Goal: Information Seeking & Learning: Find specific fact

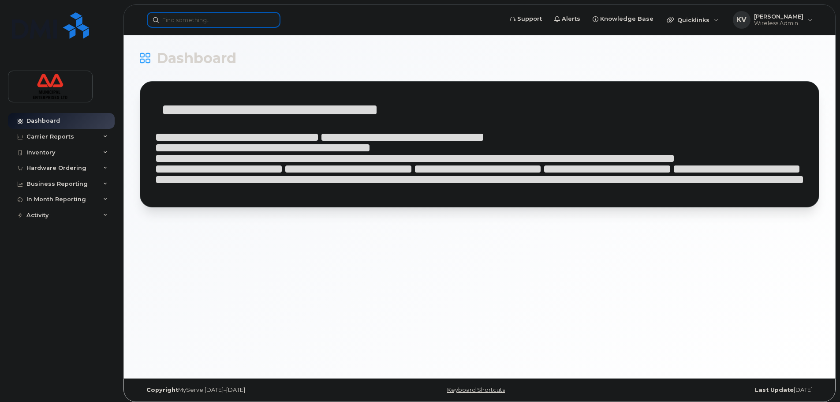
click at [212, 16] on input at bounding box center [214, 20] width 134 height 16
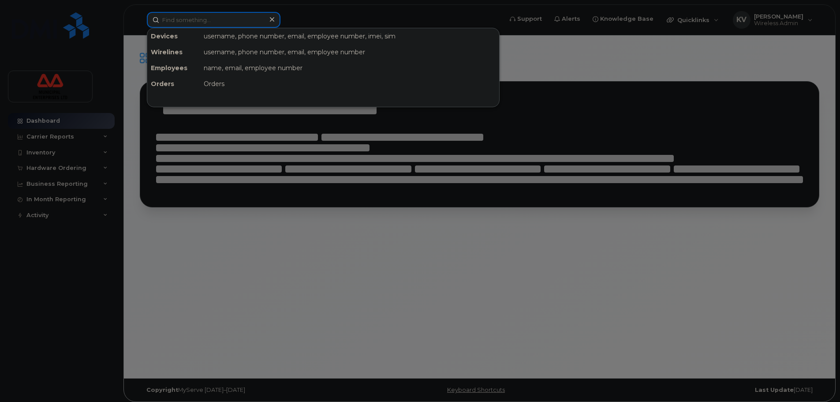
paste input "902-897-7877"
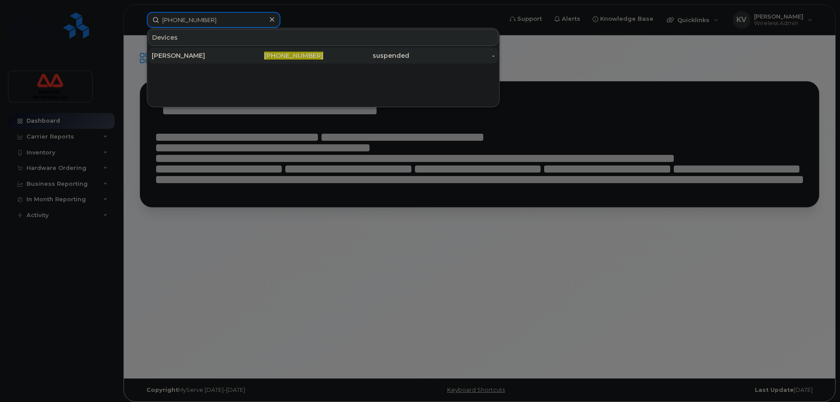
type input "902-897-7877"
click at [229, 60] on div "[PERSON_NAME]" at bounding box center [195, 56] width 86 height 16
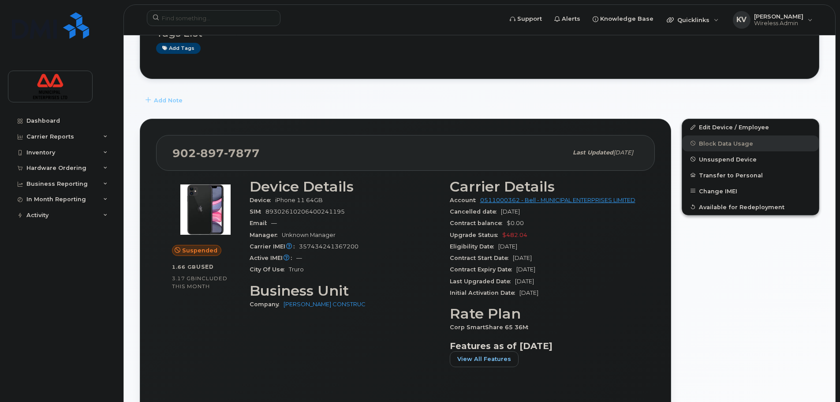
scroll to position [132, 0]
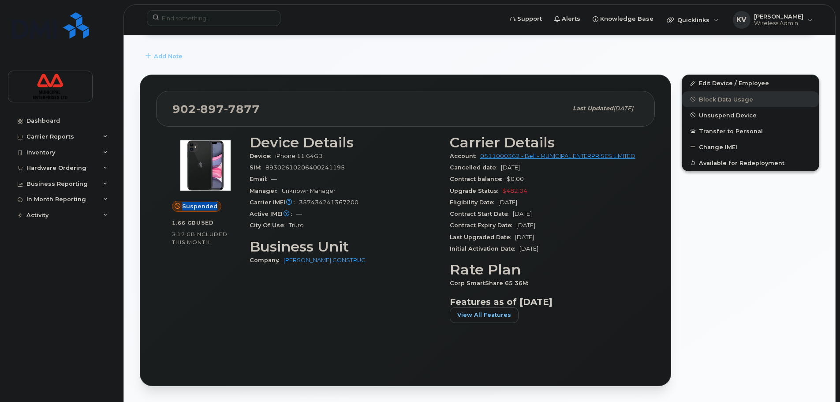
drag, startPoint x: 175, startPoint y: 204, endPoint x: 220, endPoint y: 206, distance: 44.6
click at [220, 206] on div "Suspended" at bounding box center [205, 206] width 67 height 11
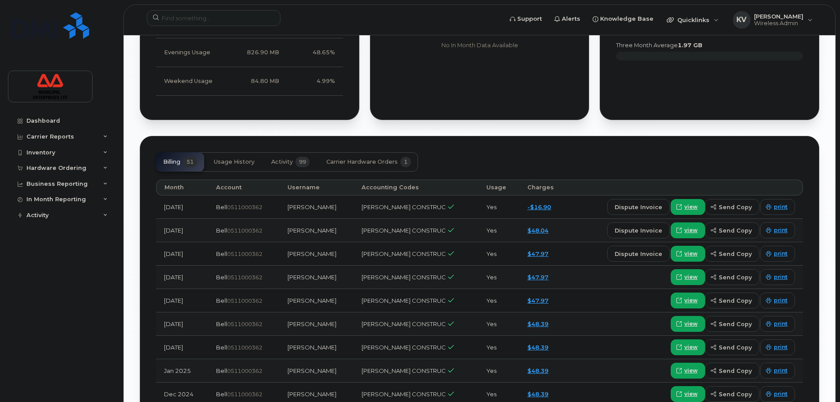
scroll to position [485, 0]
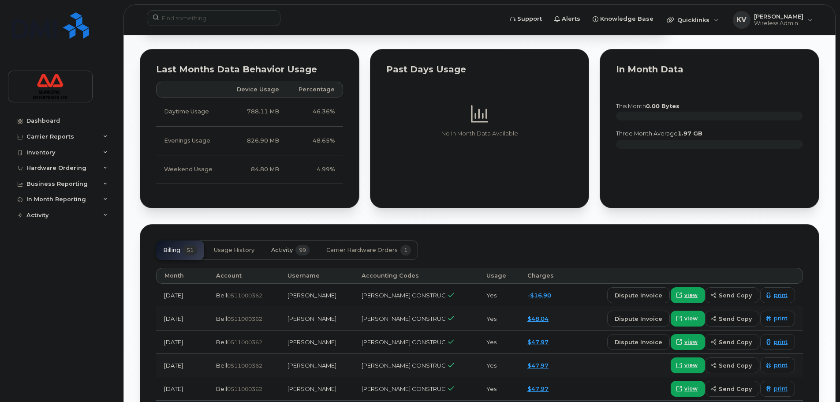
click at [277, 254] on span "Activity" at bounding box center [282, 250] width 22 height 7
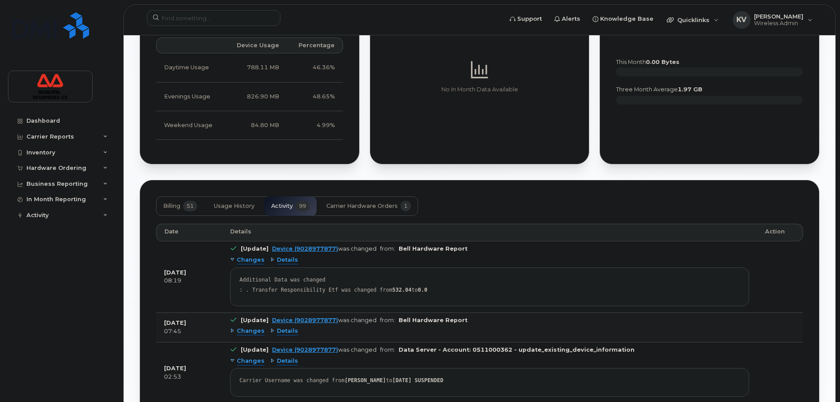
scroll to position [573, 0]
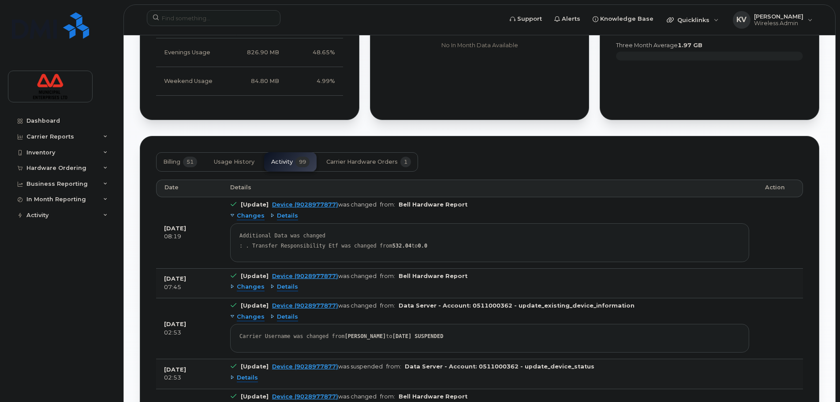
click at [247, 291] on span "Changes" at bounding box center [251, 287] width 28 height 8
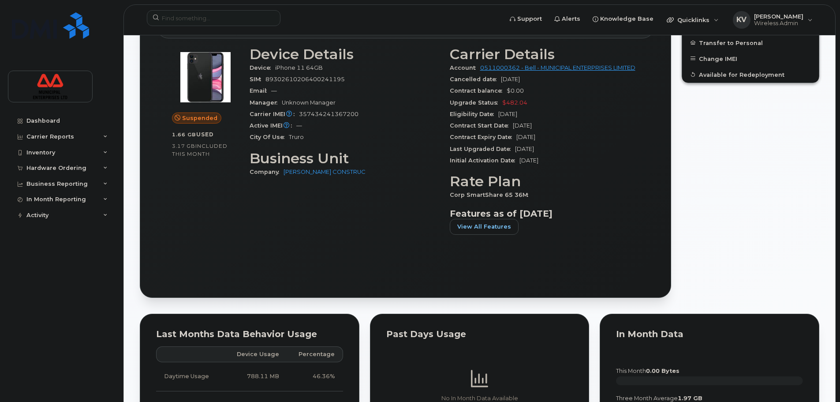
scroll to position [0, 0]
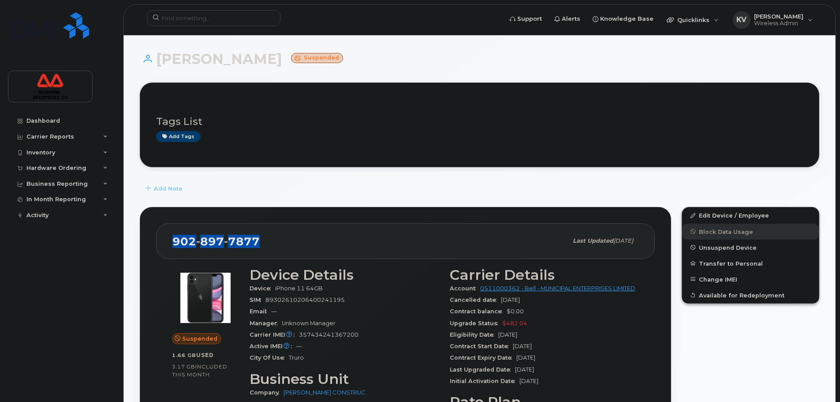
drag, startPoint x: 291, startPoint y: 240, endPoint x: 172, endPoint y: 247, distance: 118.8
click at [172, 247] on div "[PHONE_NUMBER]" at bounding box center [369, 241] width 395 height 19
copy span "[PHONE_NUMBER]"
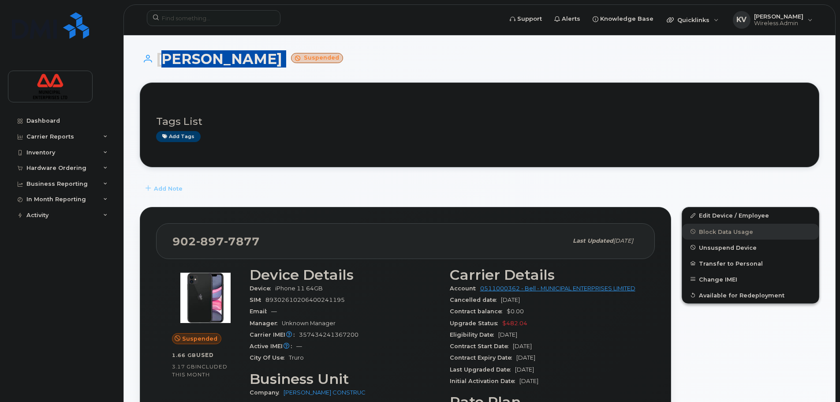
drag, startPoint x: 267, startPoint y: 58, endPoint x: 154, endPoint y: 73, distance: 113.8
click at [154, 73] on div "[PERSON_NAME] Suspended" at bounding box center [480, 66] width 680 height 31
copy h1 "[PERSON_NAME]"
